Goal: Browse casually

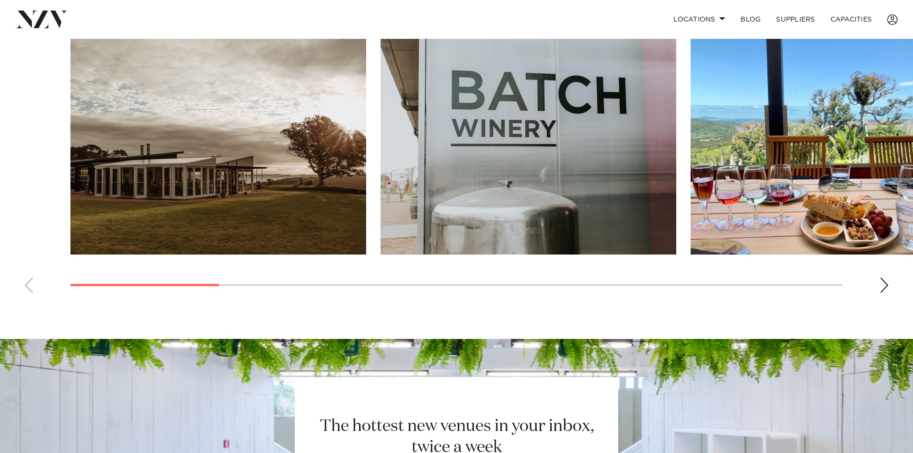
scroll to position [707, 0]
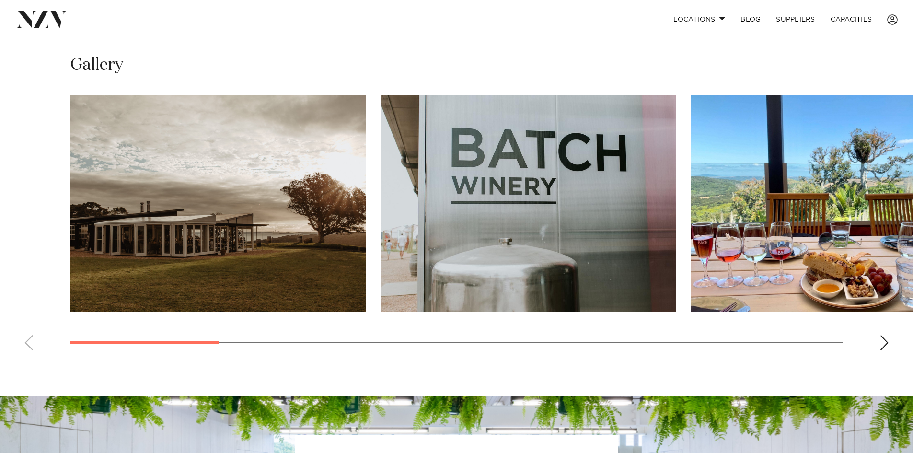
click at [884, 346] on div "Next slide" at bounding box center [884, 342] width 10 height 15
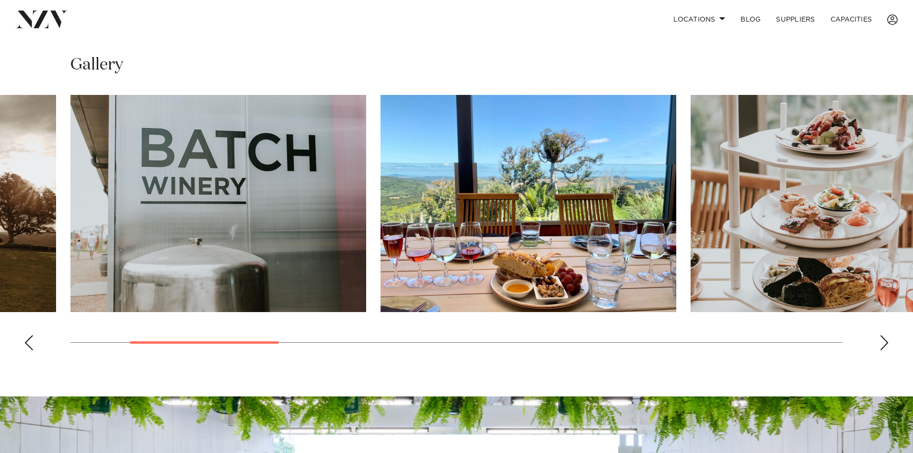
click at [884, 346] on div "Next slide" at bounding box center [884, 342] width 10 height 15
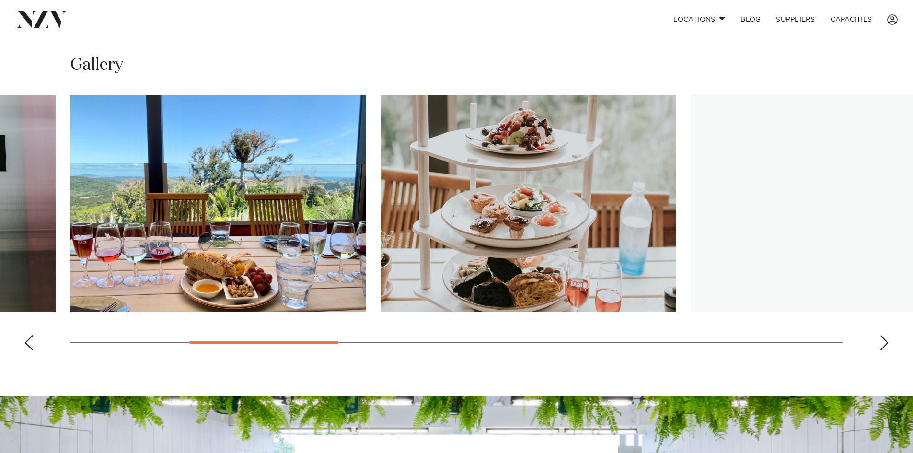
click at [884, 346] on div "Next slide" at bounding box center [884, 342] width 10 height 15
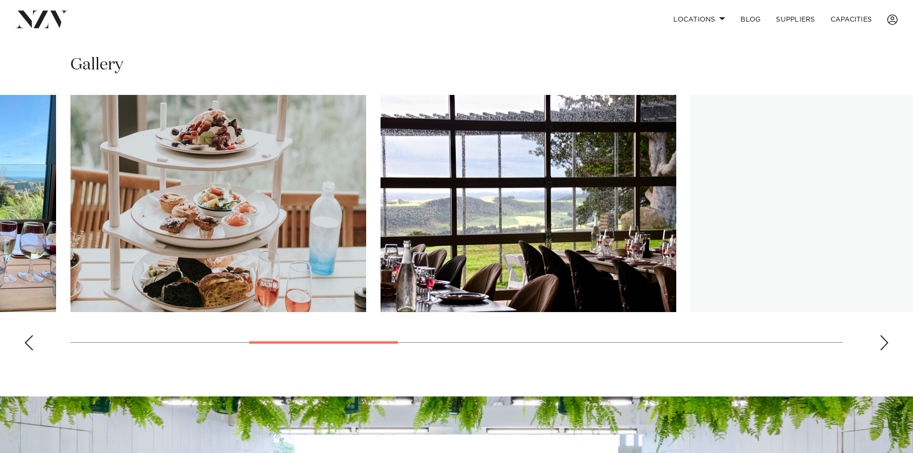
click at [884, 346] on div "Next slide" at bounding box center [884, 342] width 10 height 15
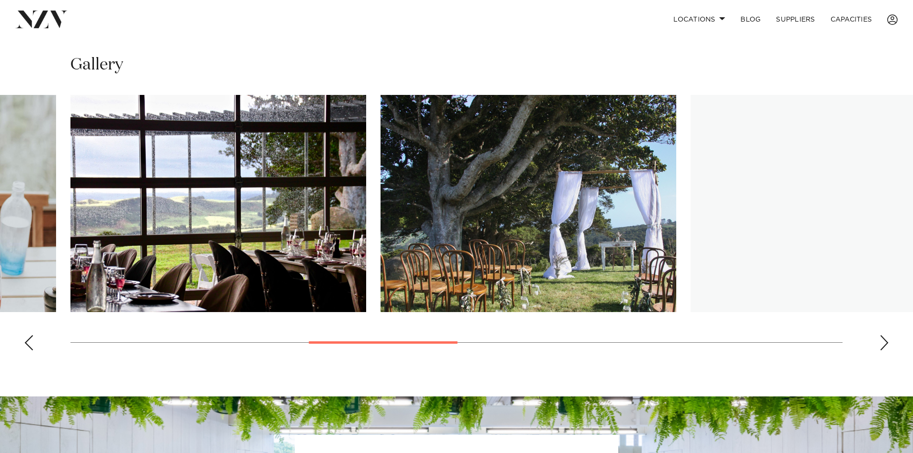
click at [884, 346] on div "Next slide" at bounding box center [884, 342] width 10 height 15
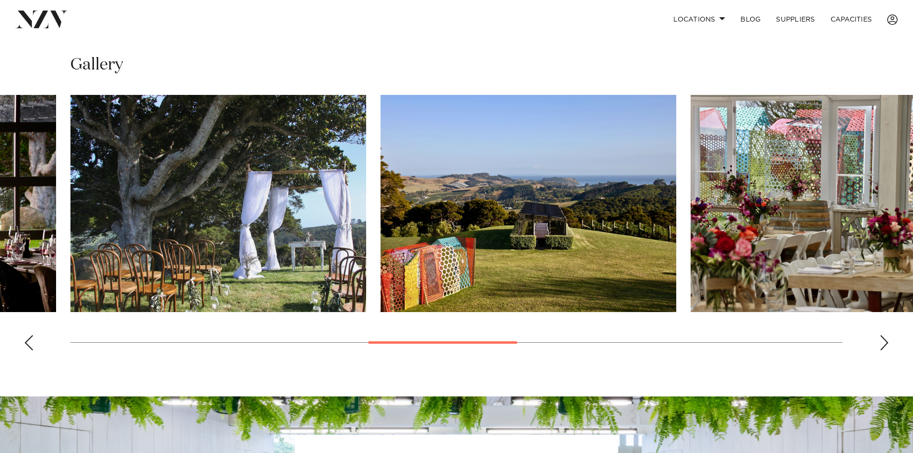
click at [884, 346] on div "Next slide" at bounding box center [884, 342] width 10 height 15
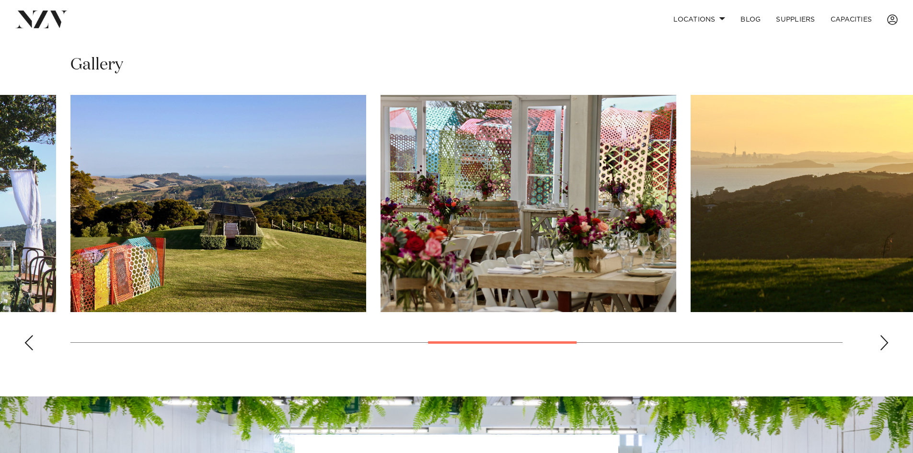
click at [884, 346] on div "Next slide" at bounding box center [884, 342] width 10 height 15
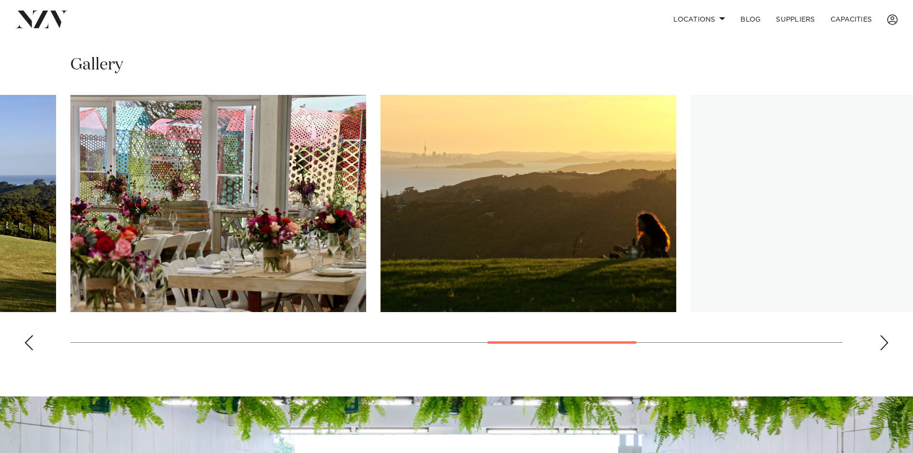
click at [884, 346] on div "Next slide" at bounding box center [884, 342] width 10 height 15
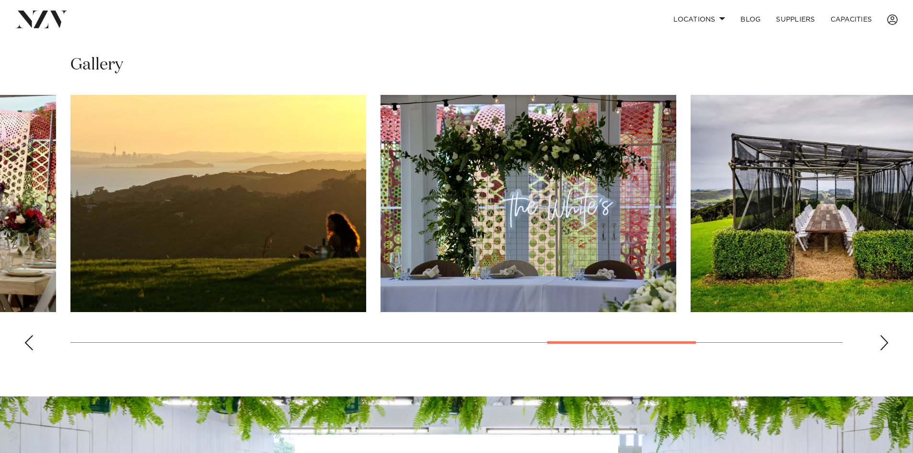
click at [885, 341] on div "Next slide" at bounding box center [884, 342] width 10 height 15
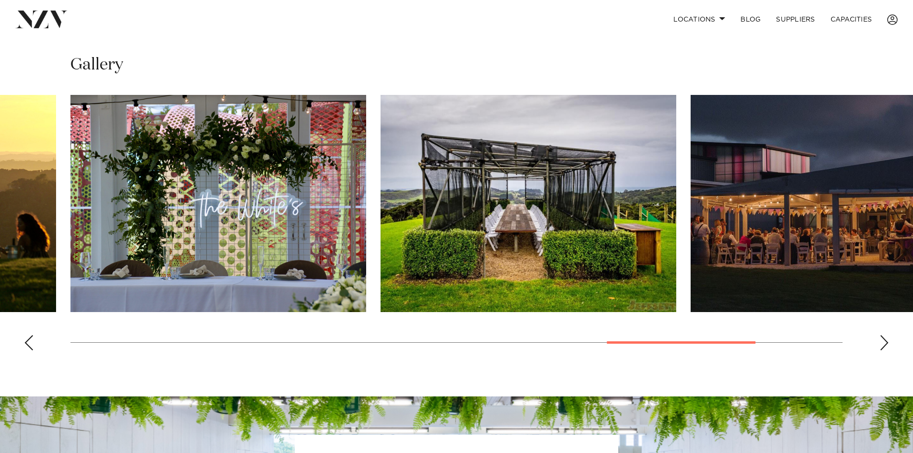
click at [886, 341] on div "Next slide" at bounding box center [884, 342] width 10 height 15
